Goal: Information Seeking & Learning: Learn about a topic

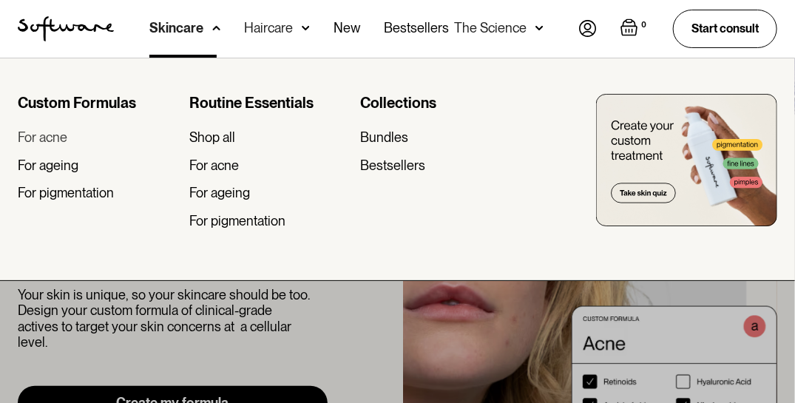
click at [41, 140] on div "For acne" at bounding box center [43, 137] width 50 height 16
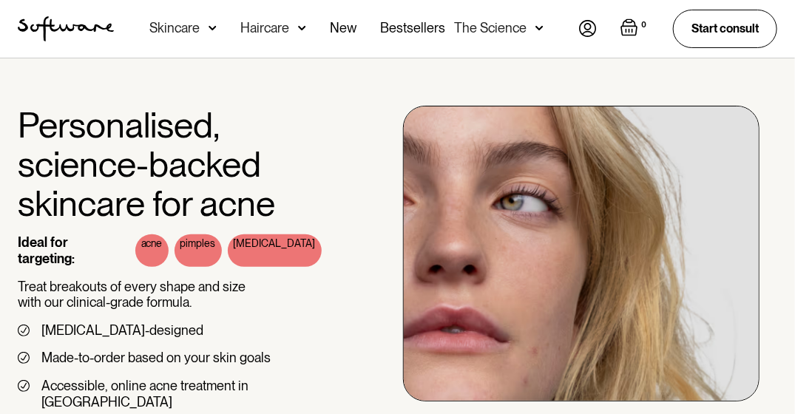
click at [488, 32] on div "The Science" at bounding box center [490, 28] width 72 height 15
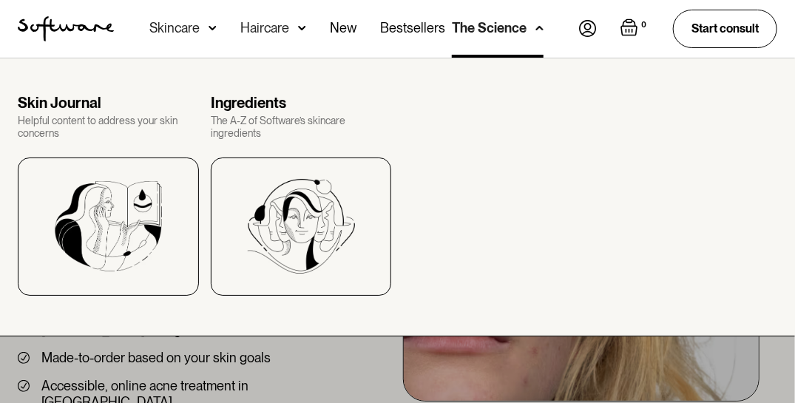
click at [254, 106] on div "Ingredients" at bounding box center [301, 103] width 181 height 18
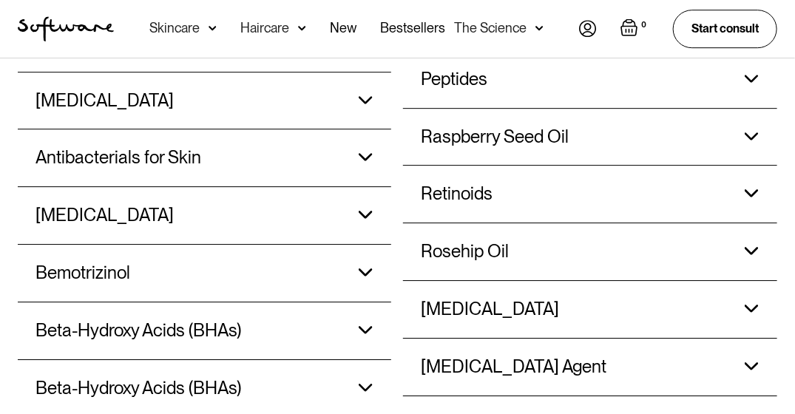
scroll to position [1461, 0]
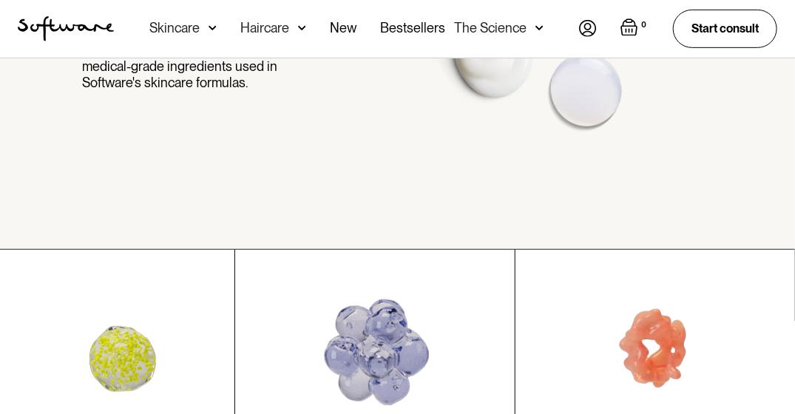
scroll to position [157, 0]
